Goal: Find specific page/section: Find specific page/section

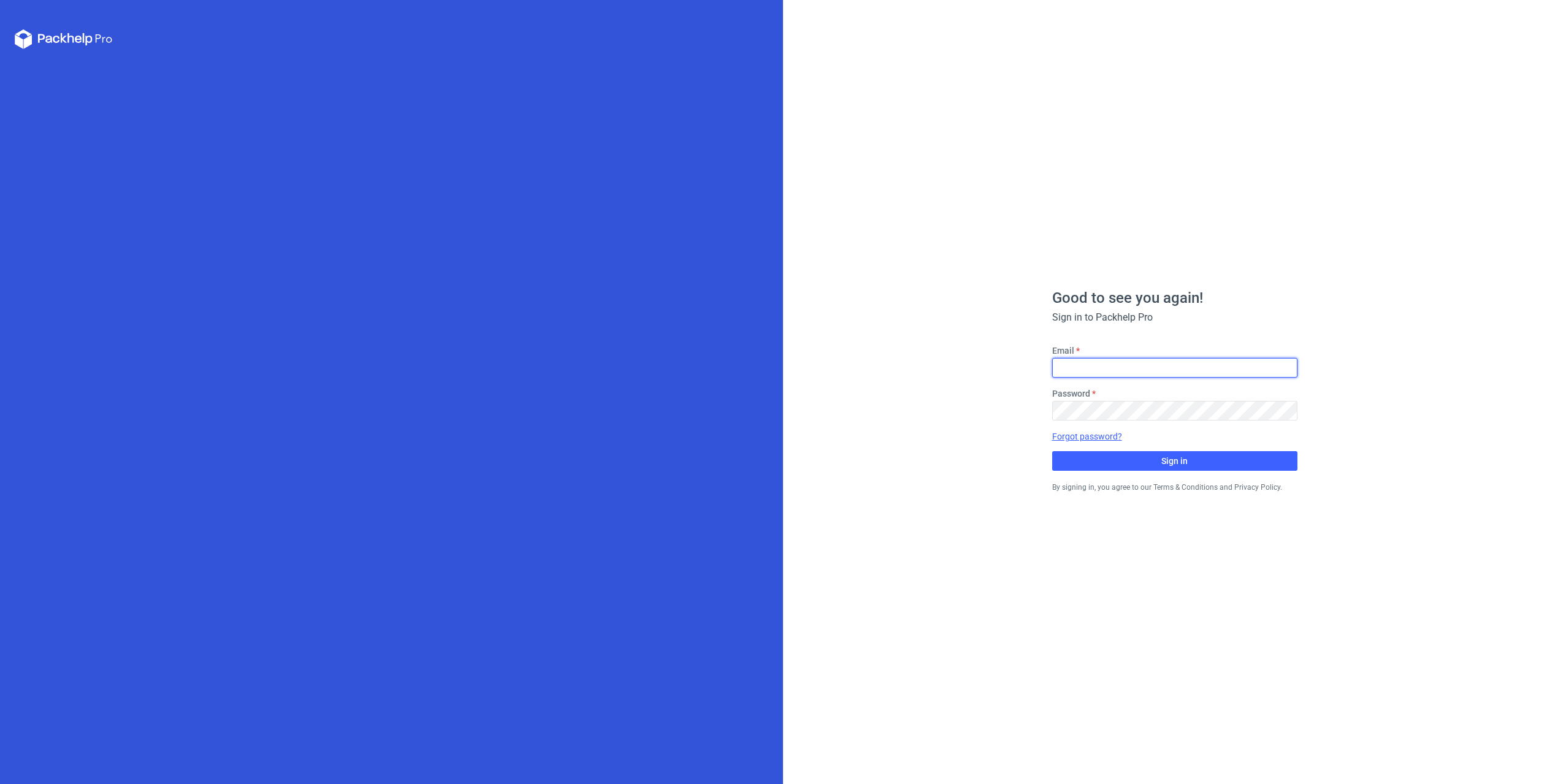
click at [1121, 372] on input "Email" at bounding box center [1174, 368] width 245 height 19
type input "[EMAIL_ADDRESS][DOMAIN_NAME]"
drag, startPoint x: 1141, startPoint y: 462, endPoint x: 1133, endPoint y: 460, distance: 8.2
click at [1138, 462] on button "Sign in" at bounding box center [1174, 461] width 245 height 19
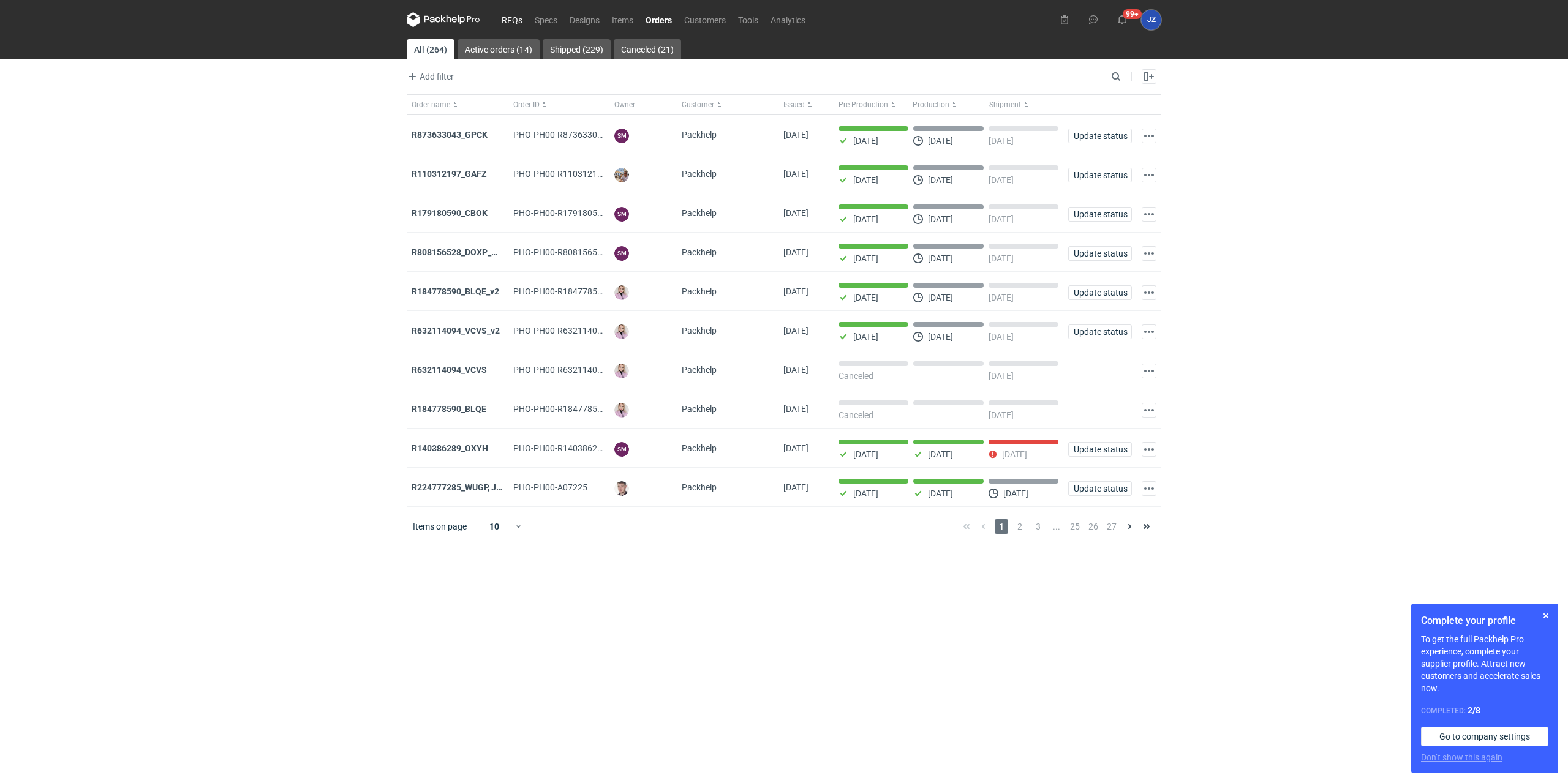
click at [504, 17] on link "RFQs" at bounding box center [511, 19] width 33 height 15
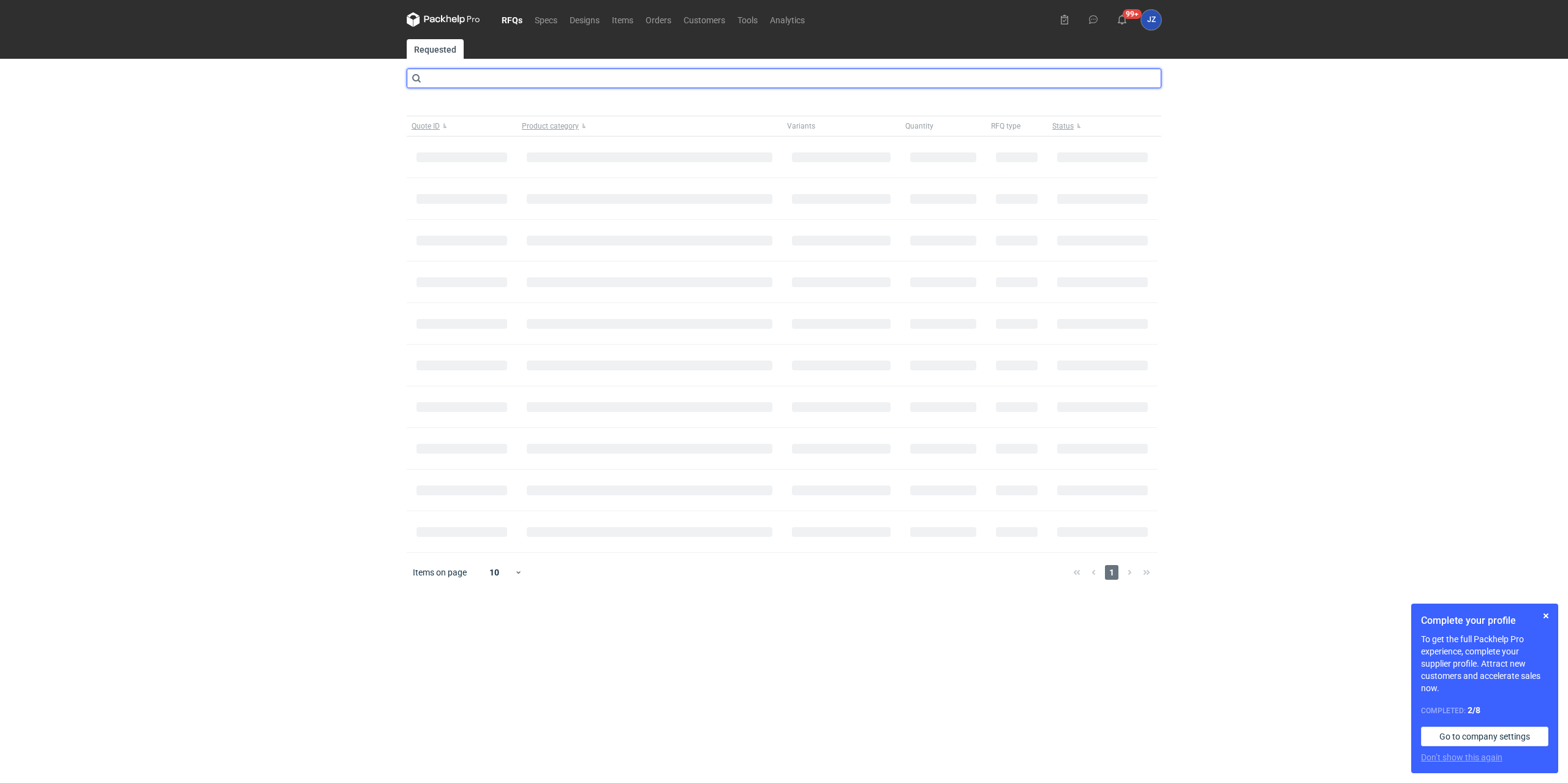
click at [505, 77] on input "text" at bounding box center [784, 78] width 754 height 19
type input "CBOQ"
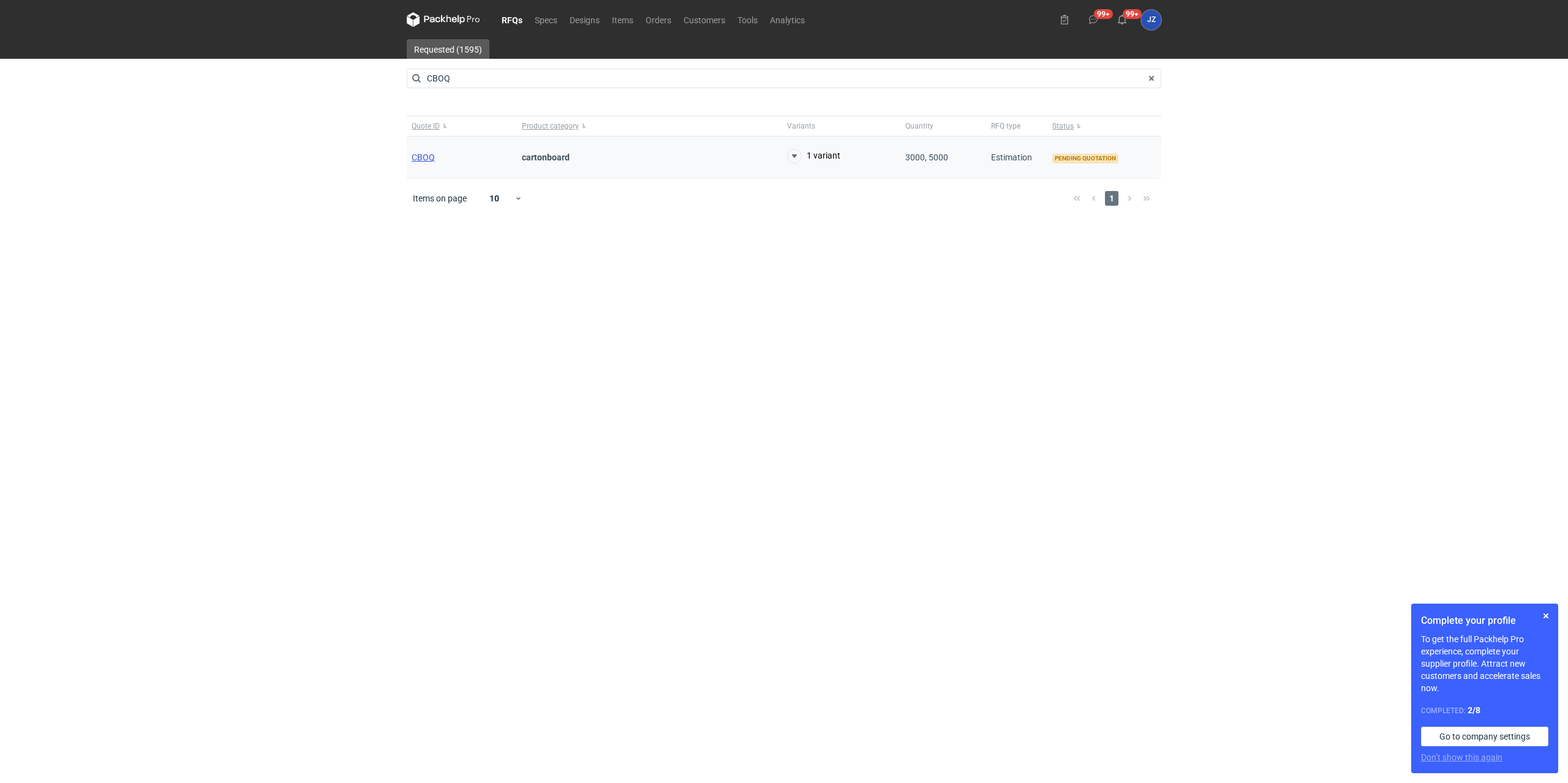
click at [431, 157] on span "CBOQ" at bounding box center [423, 157] width 23 height 10
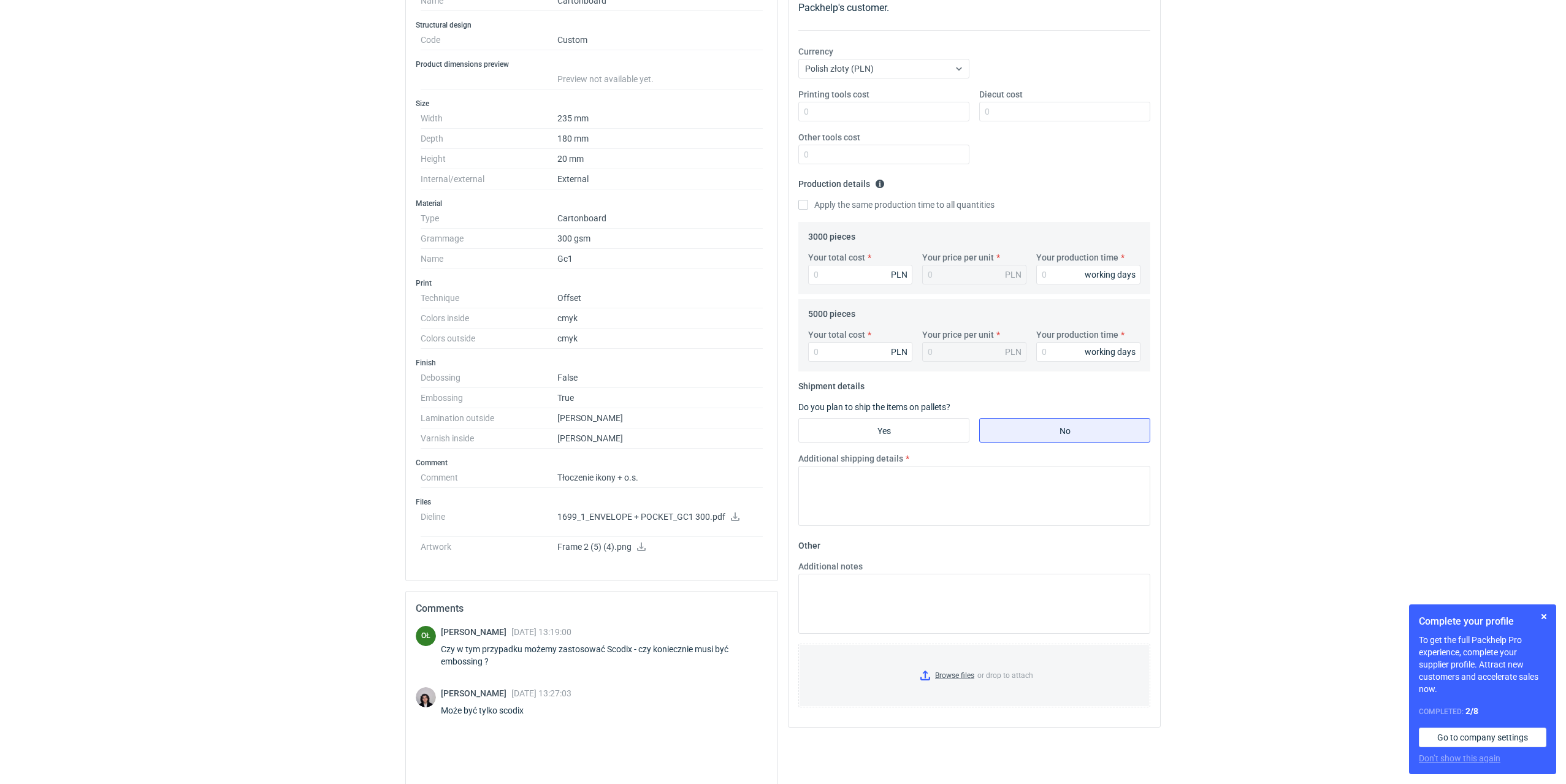
scroll to position [305, 0]
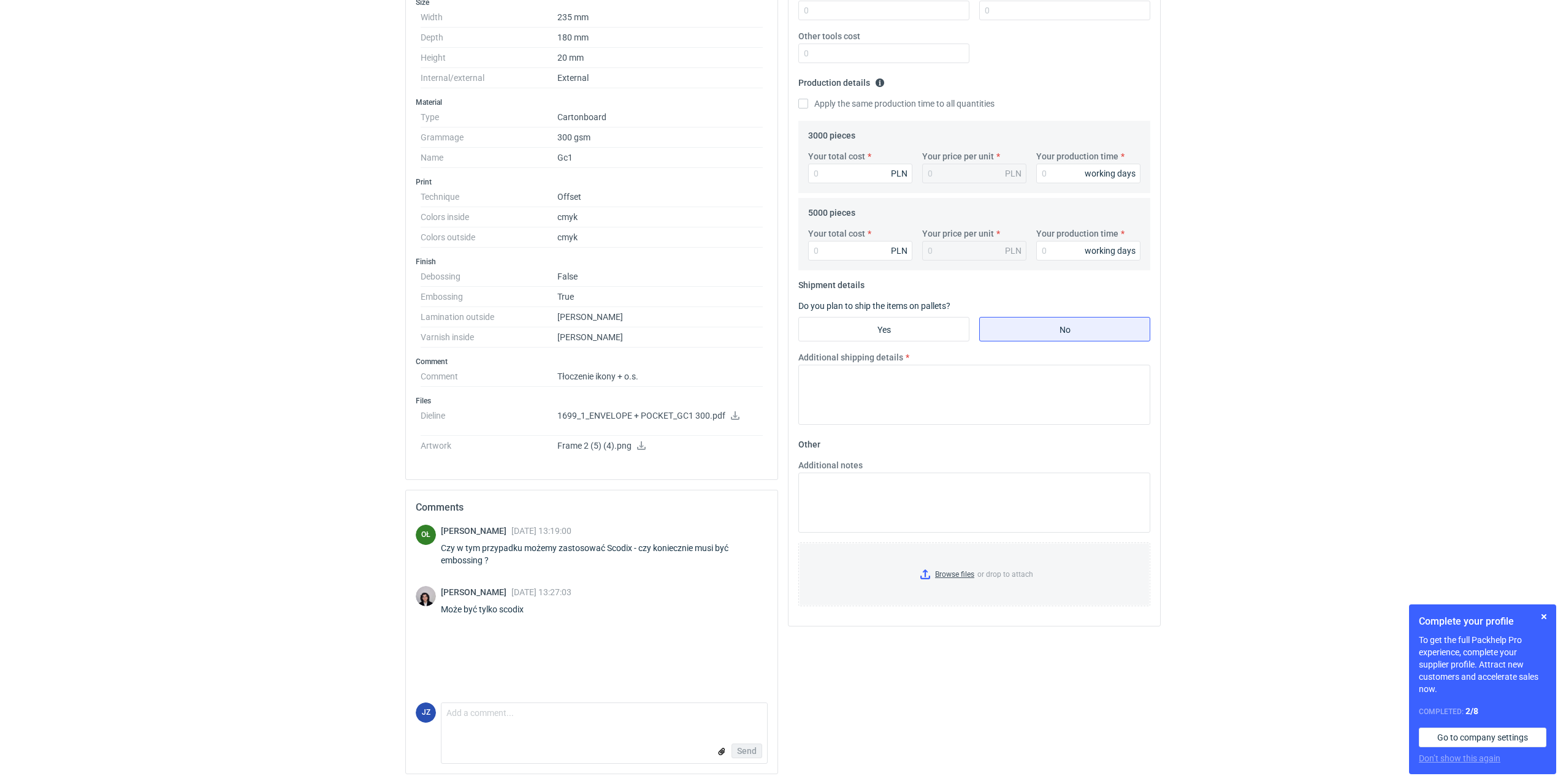
click at [734, 417] on icon at bounding box center [735, 415] width 8 height 8
